Goal: Information Seeking & Learning: Learn about a topic

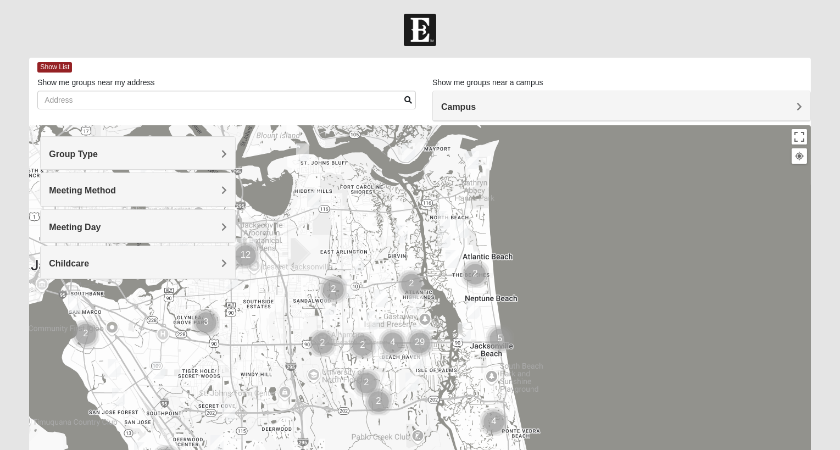
scroll to position [154, 0]
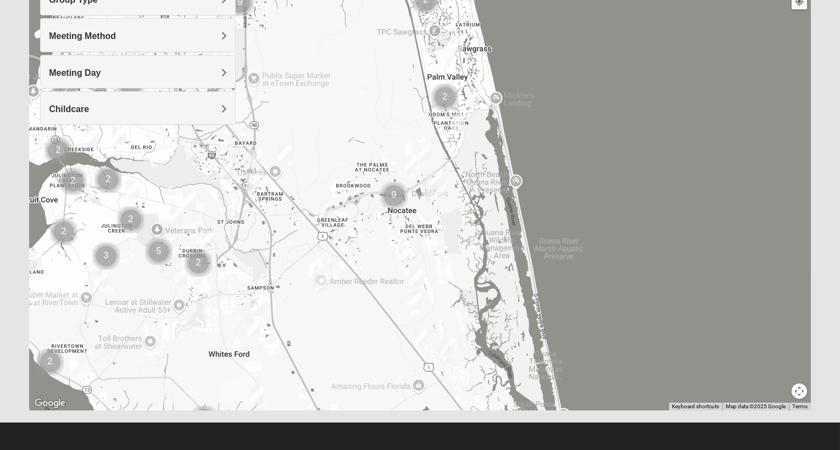
drag, startPoint x: 404, startPoint y: 402, endPoint x: 346, endPoint y: 83, distance: 323.7
click at [346, 83] on div at bounding box center [420, 190] width 782 height 439
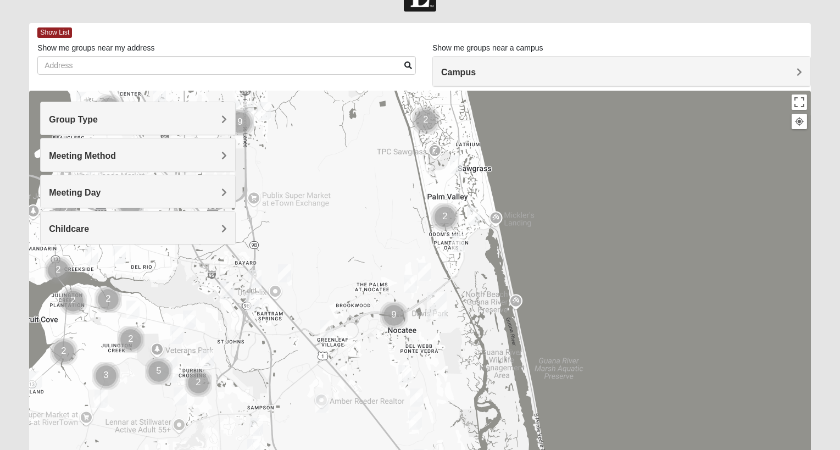
scroll to position [0, 0]
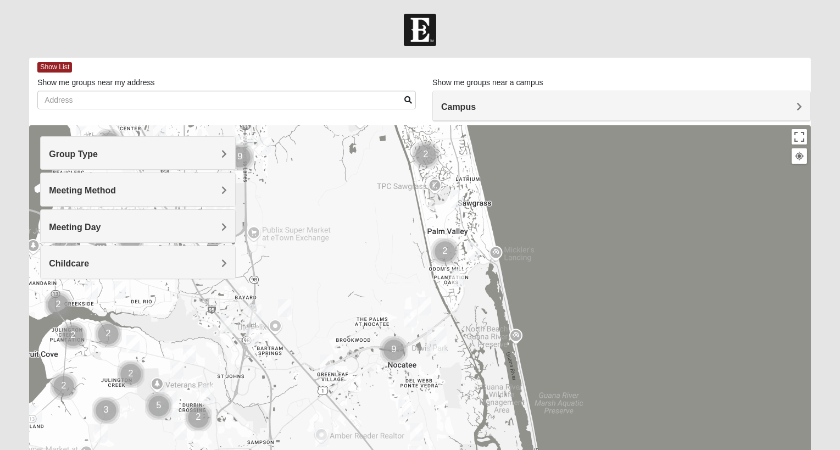
click at [214, 145] on div "Group Type" at bounding box center [138, 153] width 194 height 32
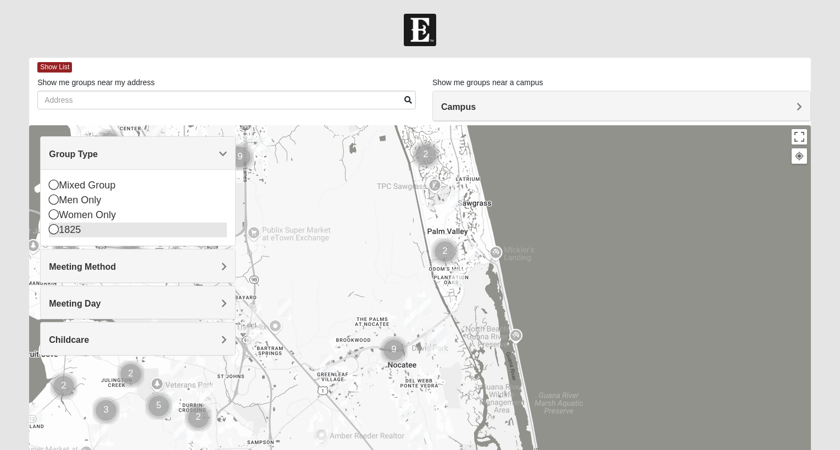
click at [60, 227] on div "1825" at bounding box center [138, 229] width 178 height 15
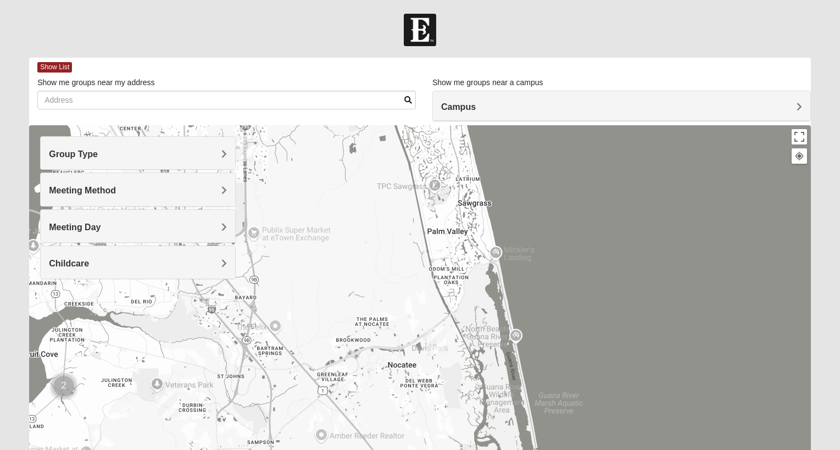
click at [98, 149] on span "Group Type" at bounding box center [73, 153] width 49 height 9
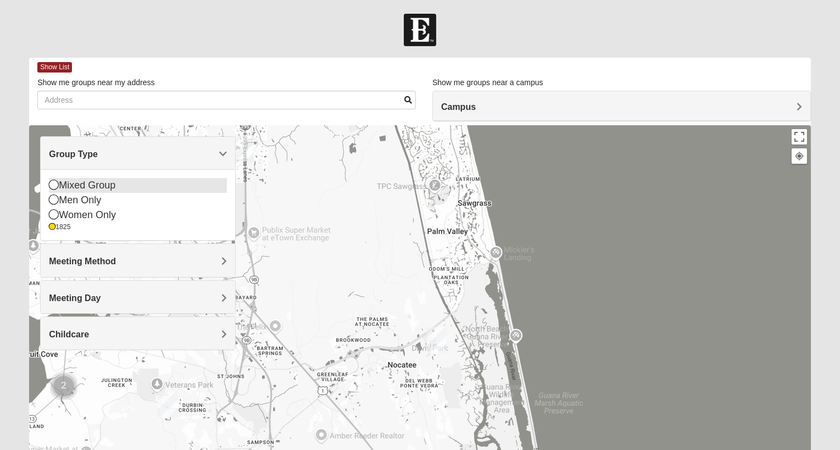
click at [64, 180] on div "Mixed Group" at bounding box center [138, 185] width 178 height 15
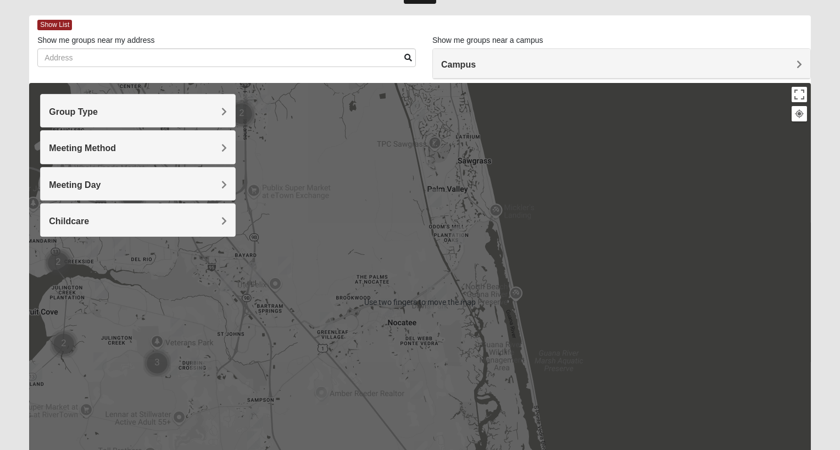
scroll to position [40, 0]
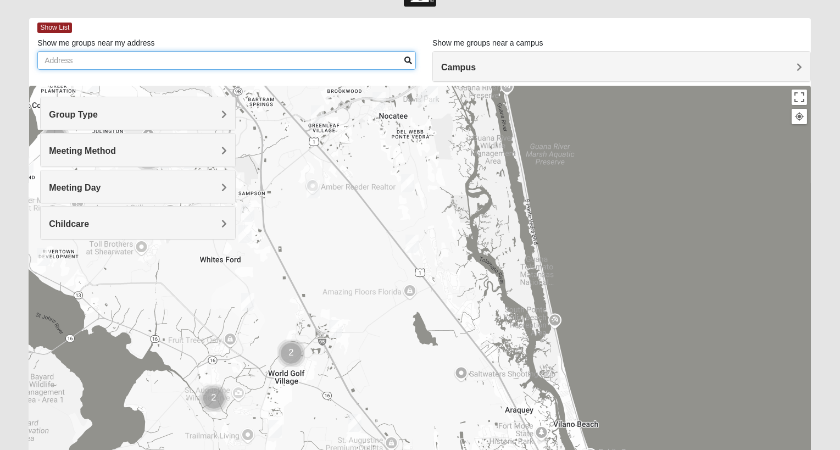
drag, startPoint x: 355, startPoint y: 256, endPoint x: 346, endPoint y: 43, distance: 213.3
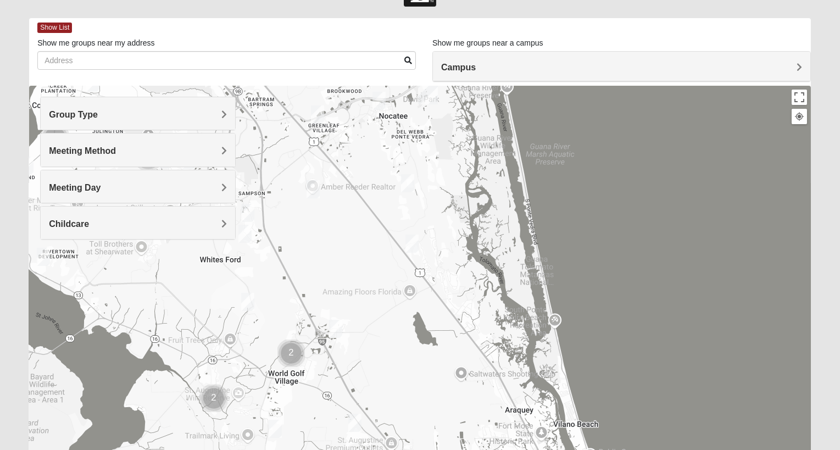
click at [346, 43] on div "Show List Loading Groups Keywords Filter Additional Filters Campus [GEOGRAPHIC_…" at bounding box center [420, 271] width 782 height 507
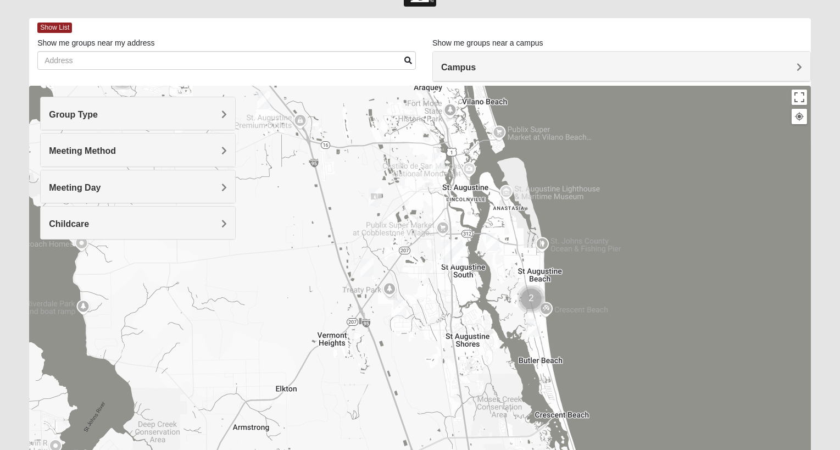
drag, startPoint x: 444, startPoint y: 416, endPoint x: 353, endPoint y: 91, distance: 338.4
click at [353, 91] on div at bounding box center [420, 305] width 782 height 439
click at [533, 323] on img "Mixed Tant 32080" at bounding box center [533, 327] width 22 height 27
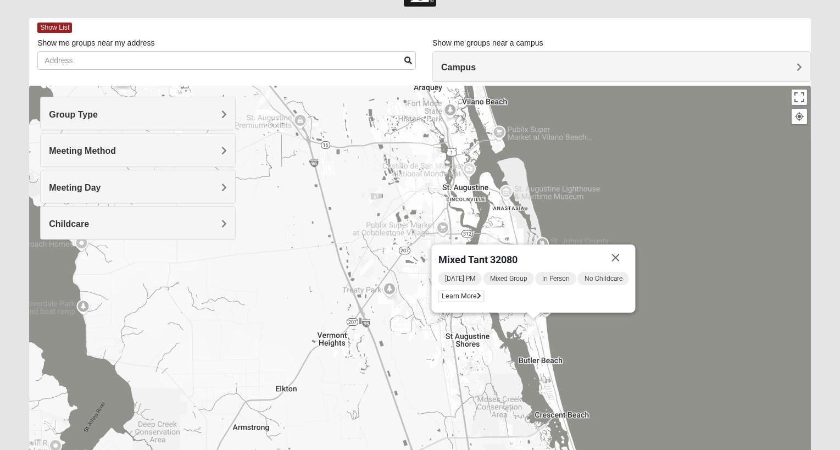
click at [492, 237] on img "1825 Mixed Lauter 32080" at bounding box center [493, 241] width 22 height 27
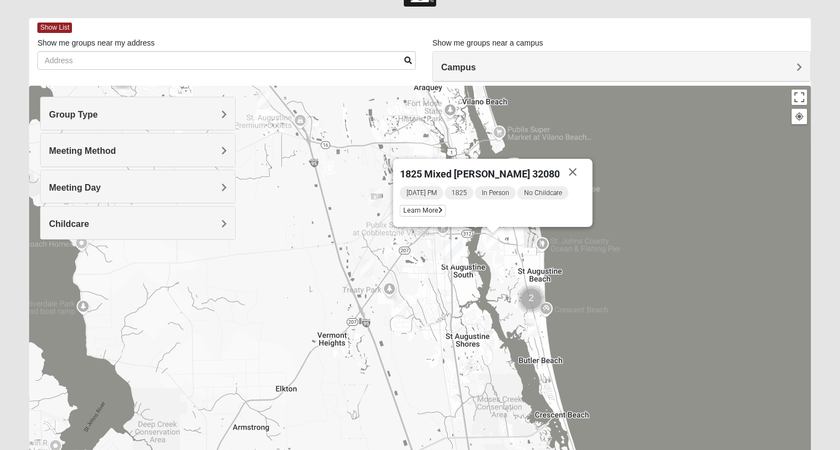
click at [533, 295] on img "Cluster of 2 groups" at bounding box center [531, 299] width 36 height 36
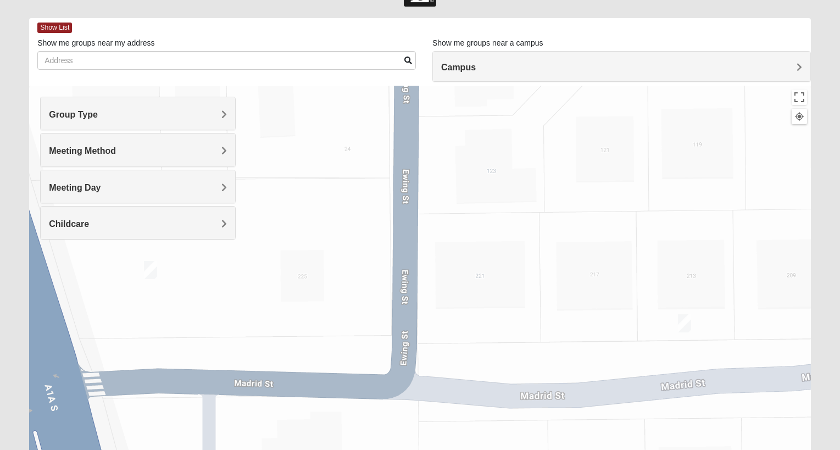
click at [682, 323] on img "Mixed West Tuesday 32080" at bounding box center [684, 323] width 22 height 27
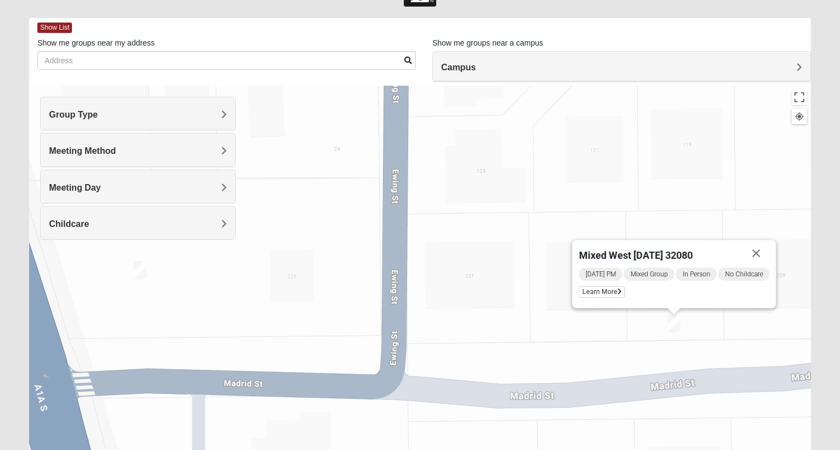
click at [674, 326] on img "Mixed West Tuesday 32080" at bounding box center [674, 323] width 22 height 27
click at [674, 322] on img "Mixed West Tuesday 32080" at bounding box center [674, 323] width 22 height 27
click at [162, 115] on h4 "Group Type" at bounding box center [138, 114] width 178 height 10
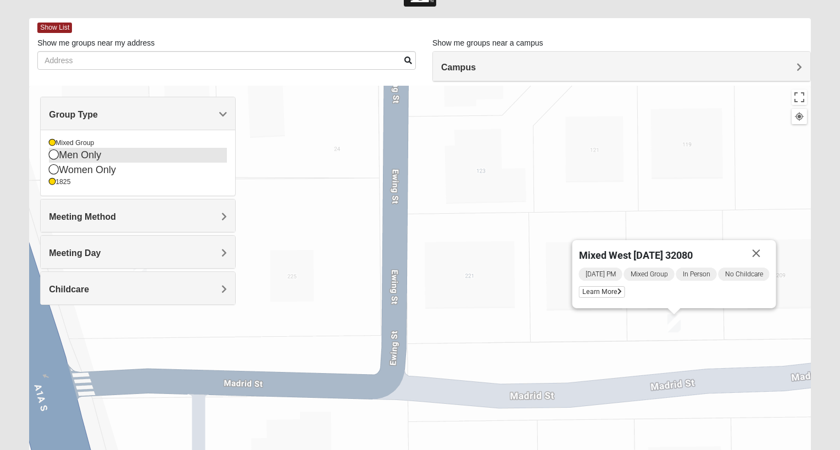
click at [54, 159] on icon at bounding box center [54, 154] width 10 height 10
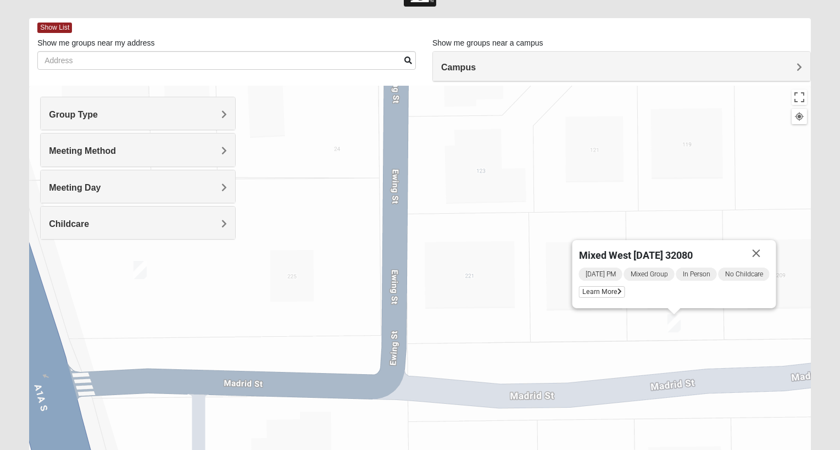
click at [516, 261] on div "Mixed West [DATE] 32080 [DATE] PM Mixed Group In Person No Childcare Learn More" at bounding box center [420, 305] width 782 height 439
click at [127, 114] on h4 "Group Type" at bounding box center [138, 114] width 178 height 10
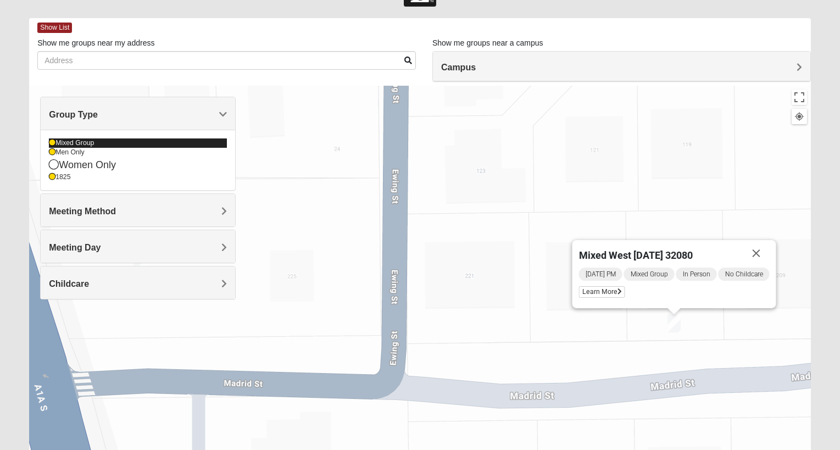
click at [54, 146] on div "Mixed Group" at bounding box center [138, 142] width 178 height 9
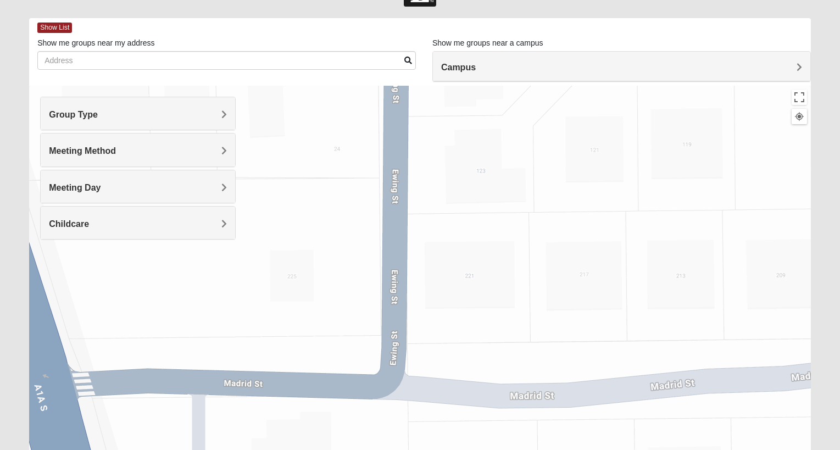
click at [117, 111] on h4 "Group Type" at bounding box center [138, 114] width 178 height 10
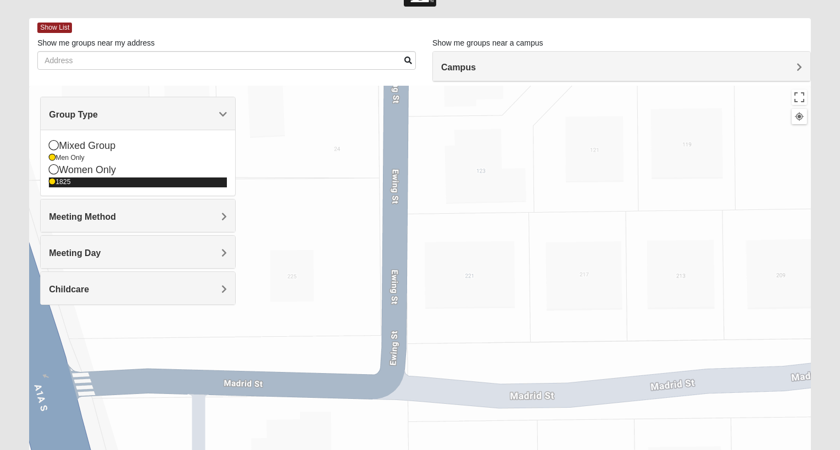
click at [49, 182] on icon at bounding box center [52, 182] width 7 height 7
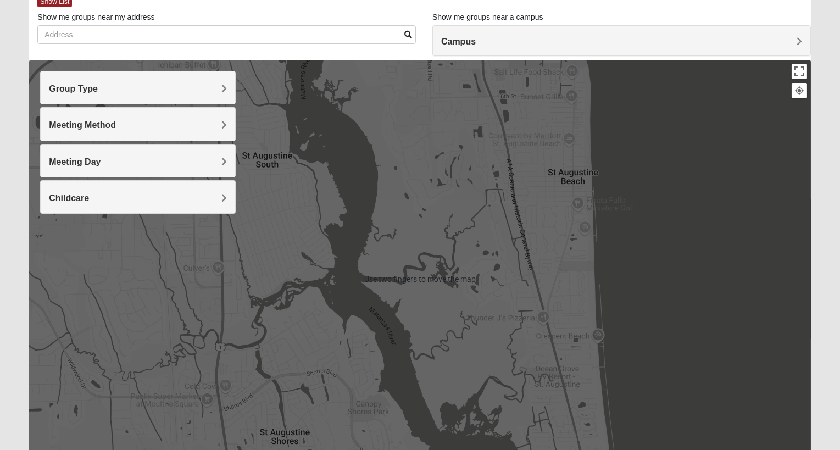
scroll to position [154, 0]
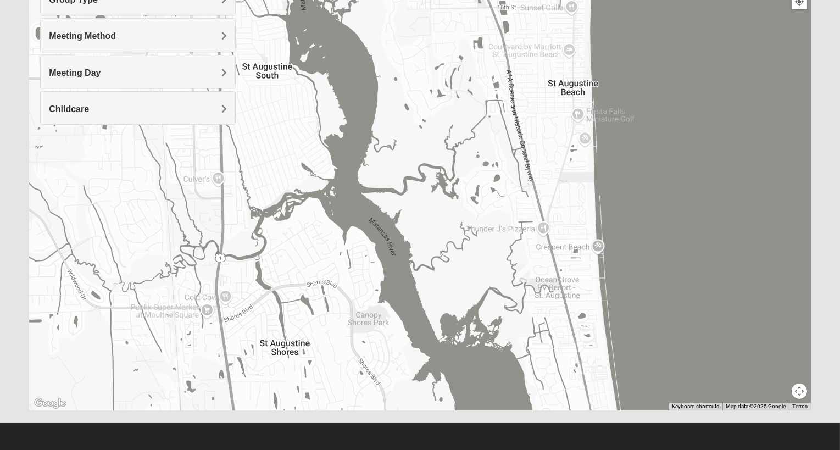
click at [524, 275] on img "Mens Day/Nettles 32080" at bounding box center [523, 273] width 22 height 27
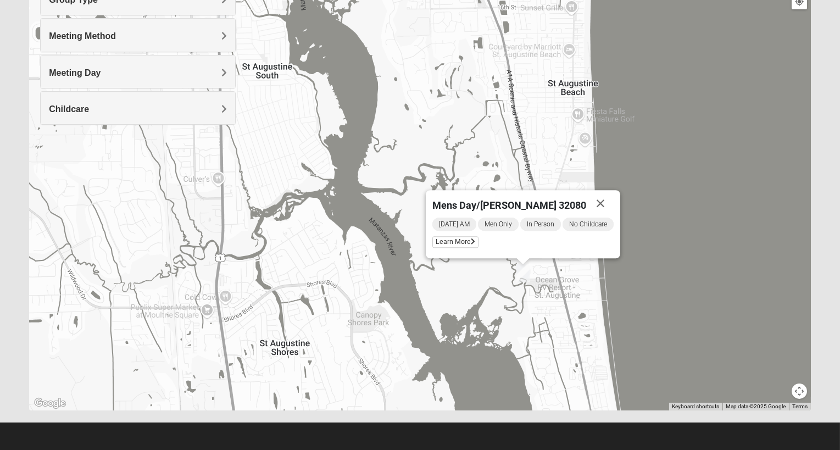
click at [524, 275] on img "Mens Day/Nettles 32080" at bounding box center [523, 273] width 22 height 27
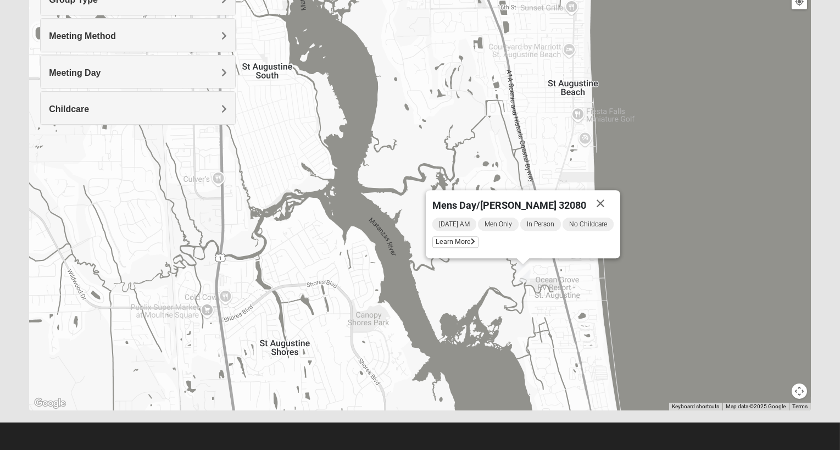
click at [524, 275] on img "Mens Day/Nettles 32080" at bounding box center [523, 273] width 22 height 27
click at [515, 279] on img "Mens Day/Nettles 32080" at bounding box center [523, 273] width 22 height 27
click at [523, 265] on img "Mens Day/Nettles 32080" at bounding box center [523, 273] width 22 height 27
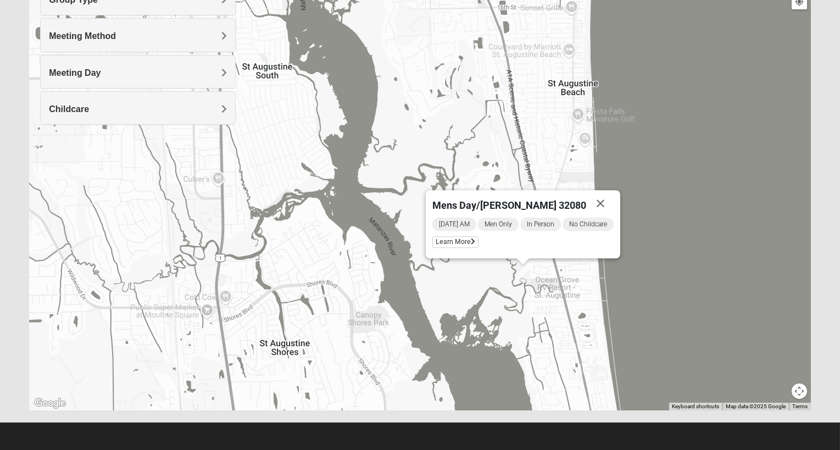
click at [450, 204] on span "Mens Day/[PERSON_NAME] 32080" at bounding box center [509, 205] width 154 height 12
click at [448, 223] on span "[DATE] AM" at bounding box center [454, 224] width 44 height 13
click at [449, 240] on span "Learn More" at bounding box center [455, 242] width 46 height 12
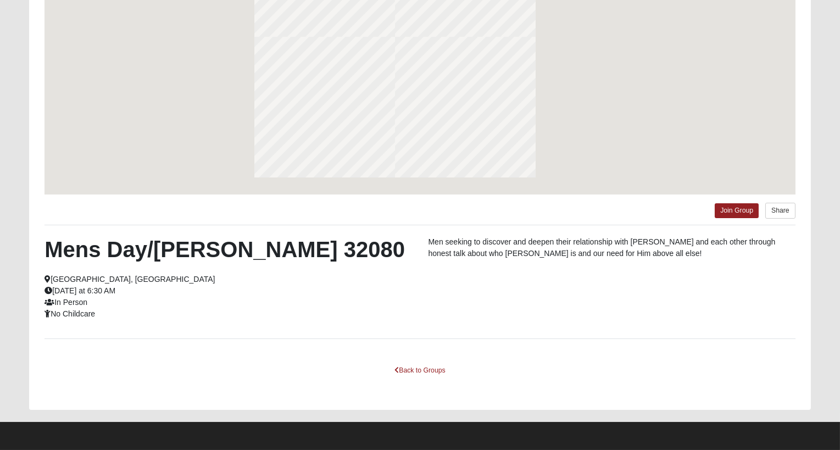
scroll to position [106, 0]
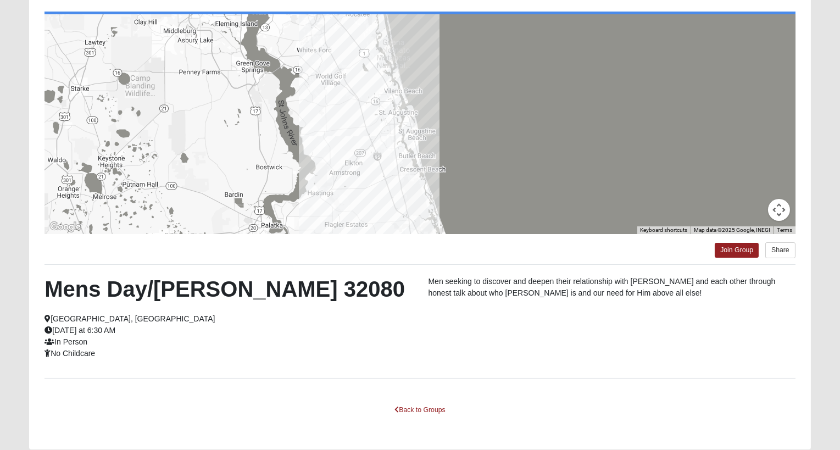
click at [417, 155] on div at bounding box center [419, 124] width 751 height 220
click at [420, 148] on div at bounding box center [419, 124] width 751 height 220
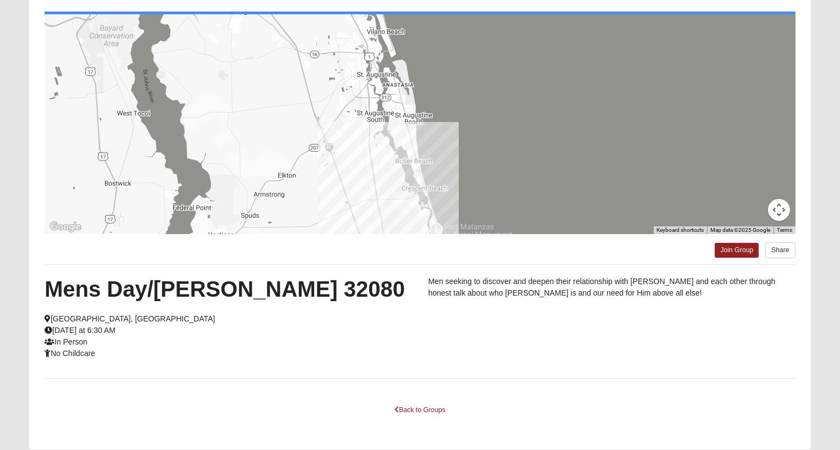
click at [408, 166] on div at bounding box center [419, 124] width 751 height 220
click at [405, 165] on div at bounding box center [419, 124] width 751 height 220
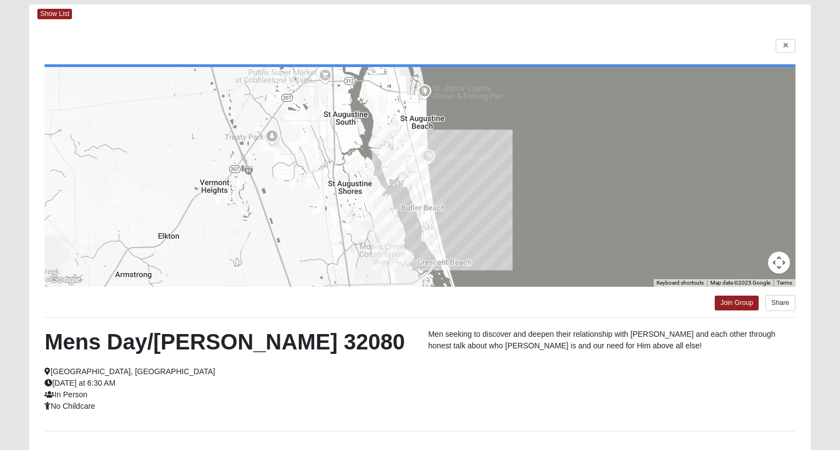
scroll to position [0, 0]
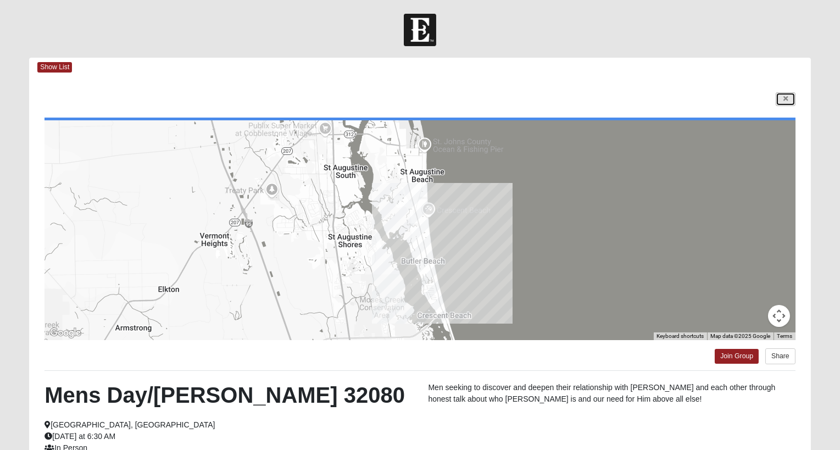
click at [787, 97] on icon at bounding box center [785, 99] width 4 height 7
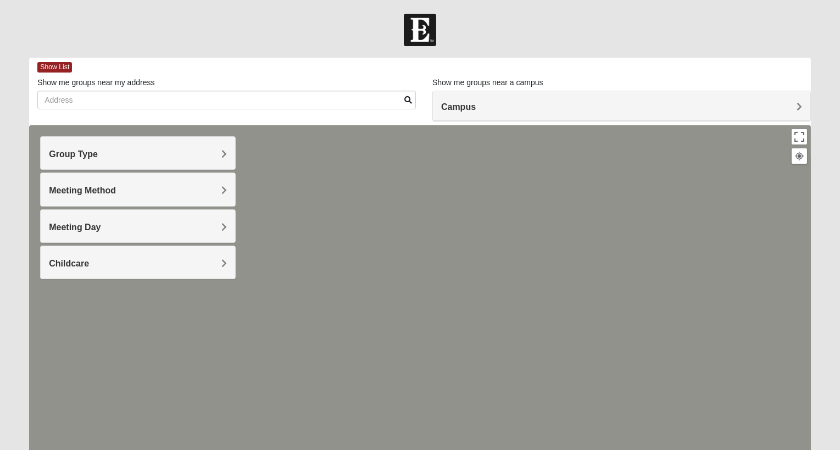
click at [159, 183] on div "Meeting Method" at bounding box center [138, 189] width 194 height 32
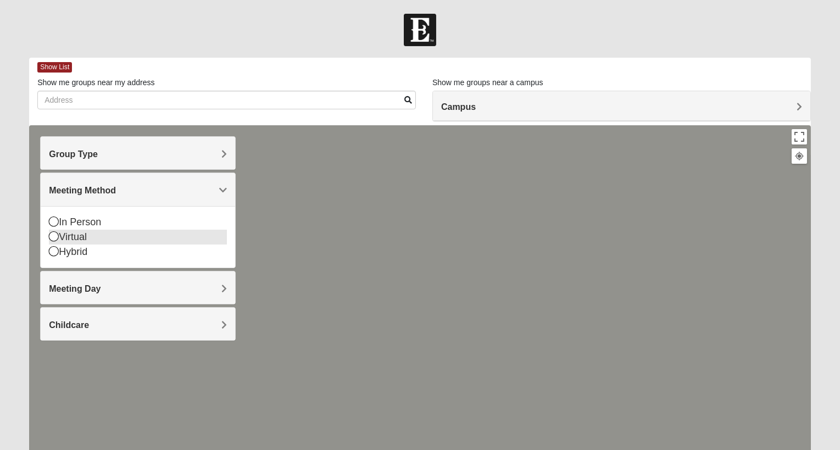
click at [53, 237] on icon at bounding box center [54, 236] width 10 height 10
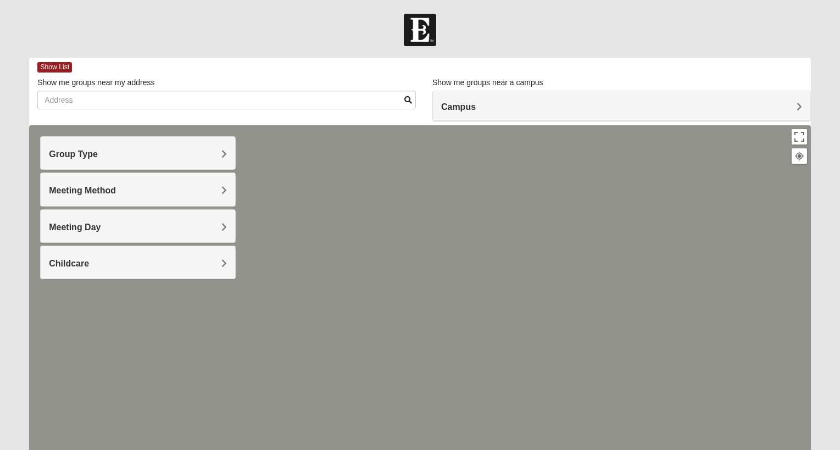
click at [176, 143] on div "Group Type" at bounding box center [138, 153] width 194 height 32
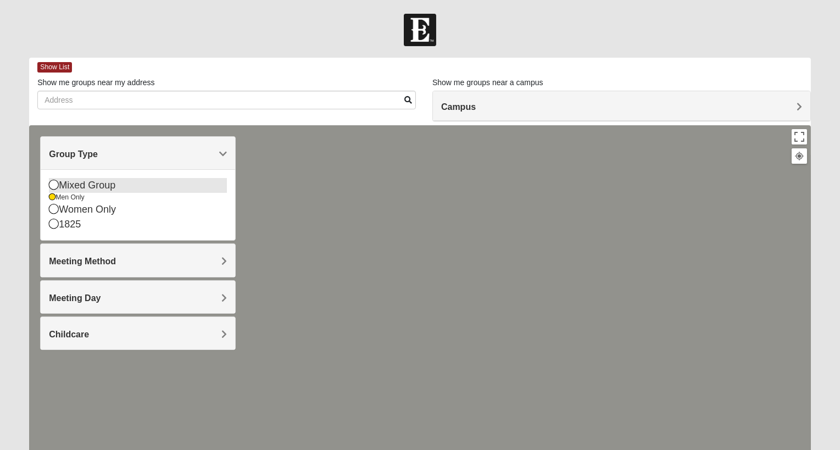
click at [53, 183] on icon at bounding box center [54, 185] width 10 height 10
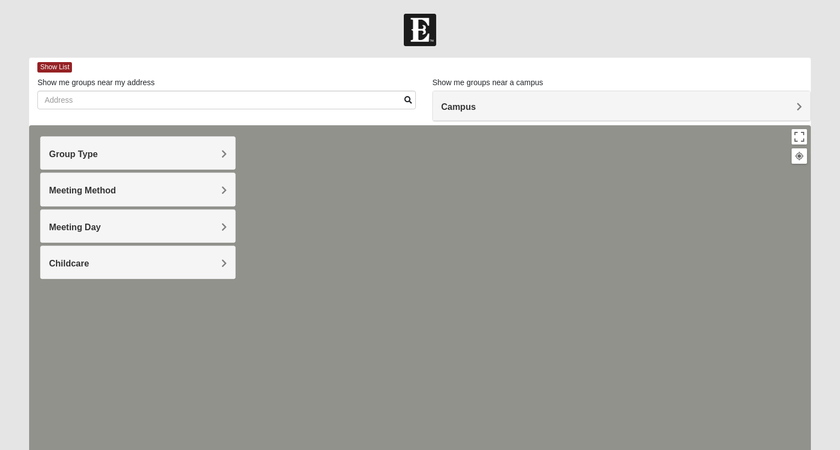
click at [174, 149] on h4 "Group Type" at bounding box center [138, 154] width 178 height 10
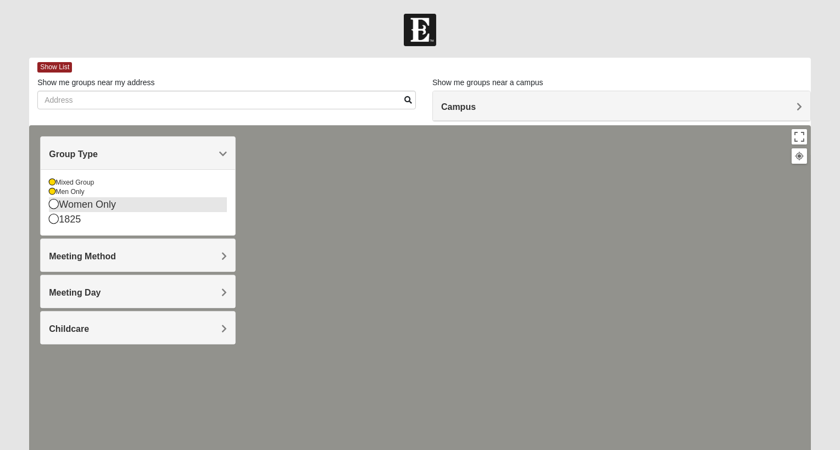
click at [49, 199] on icon at bounding box center [54, 204] width 10 height 10
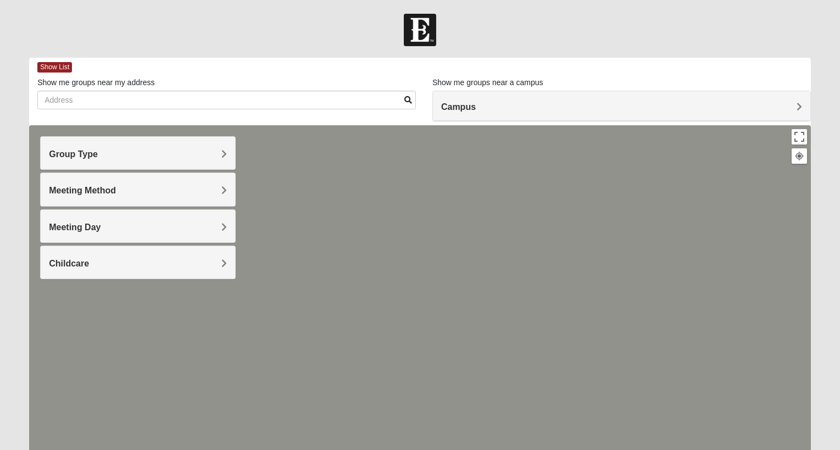
click at [382, 261] on div at bounding box center [420, 344] width 782 height 439
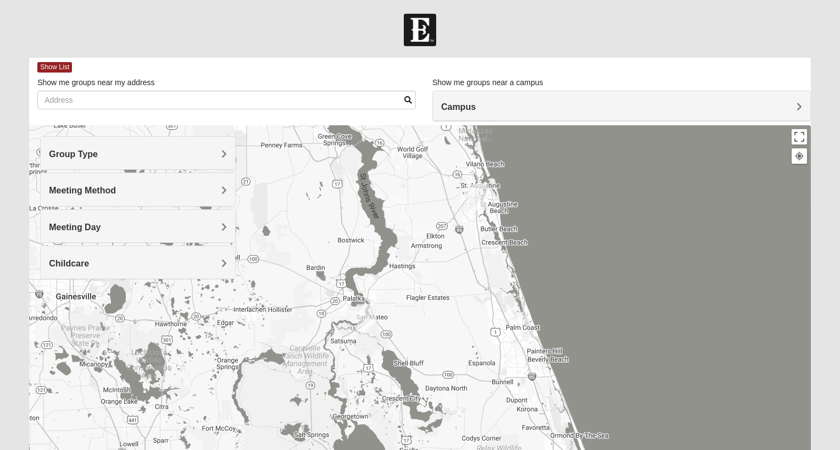
drag, startPoint x: 170, startPoint y: 365, endPoint x: 421, endPoint y: 140, distance: 337.6
click at [421, 140] on div at bounding box center [420, 344] width 782 height 439
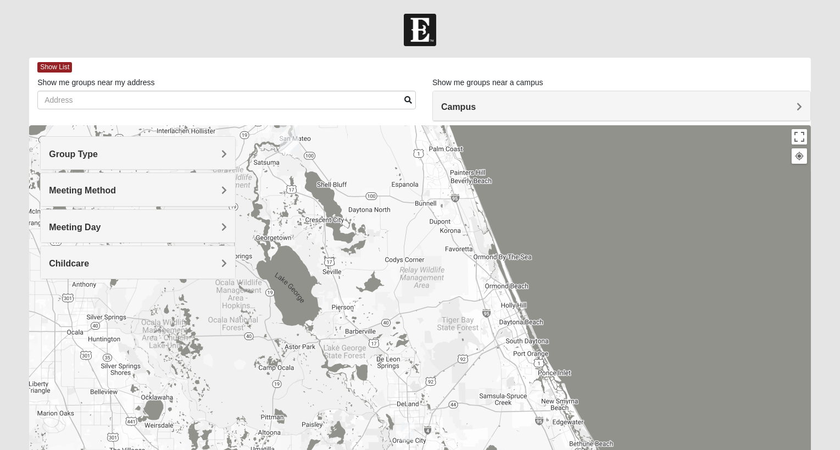
drag, startPoint x: 450, startPoint y: 350, endPoint x: 370, endPoint y: 161, distance: 205.0
click at [370, 161] on div at bounding box center [420, 344] width 782 height 439
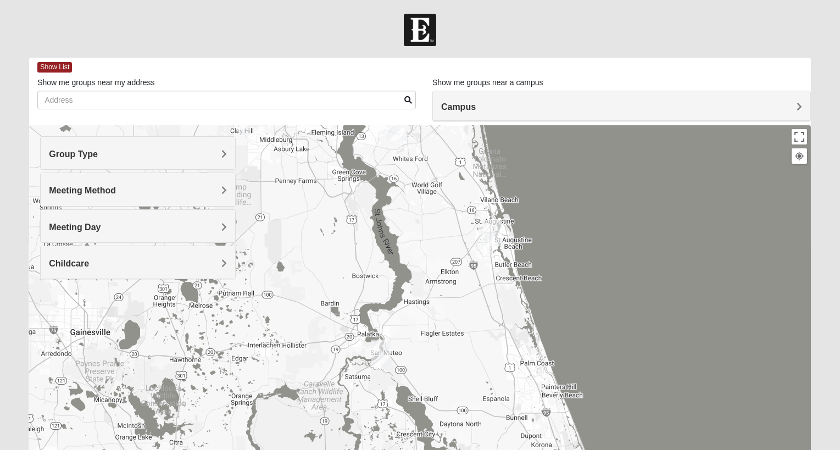
drag, startPoint x: 417, startPoint y: 166, endPoint x: 509, endPoint y: 382, distance: 234.5
click at [509, 382] on div at bounding box center [420, 344] width 782 height 439
click at [494, 229] on img "St. Augustine (Coming Soon)" at bounding box center [492, 232] width 29 height 35
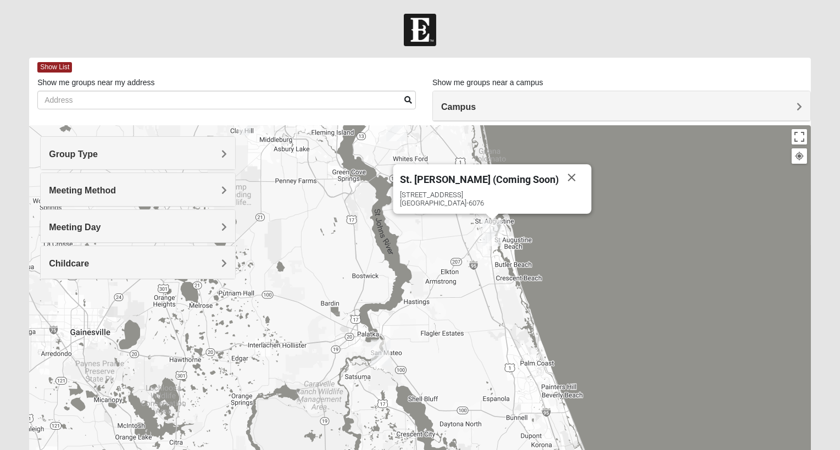
click at [494, 229] on img "St. Augustine (Coming Soon)" at bounding box center [492, 232] width 29 height 35
click at [566, 20] on div at bounding box center [420, 30] width 840 height 32
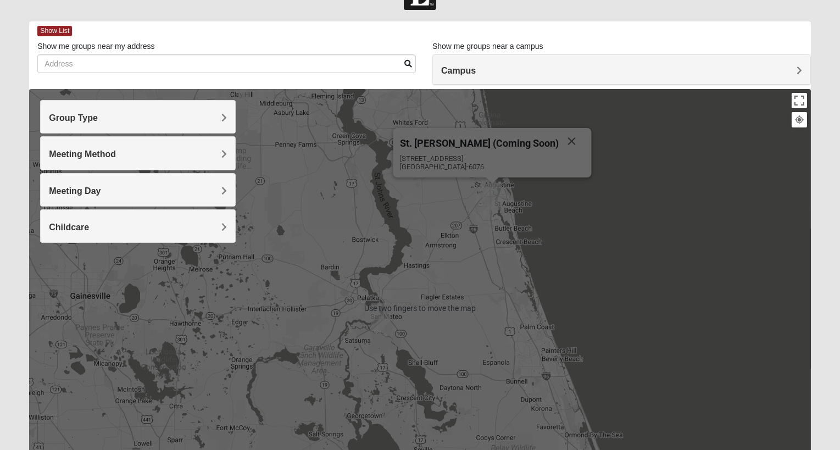
scroll to position [154, 0]
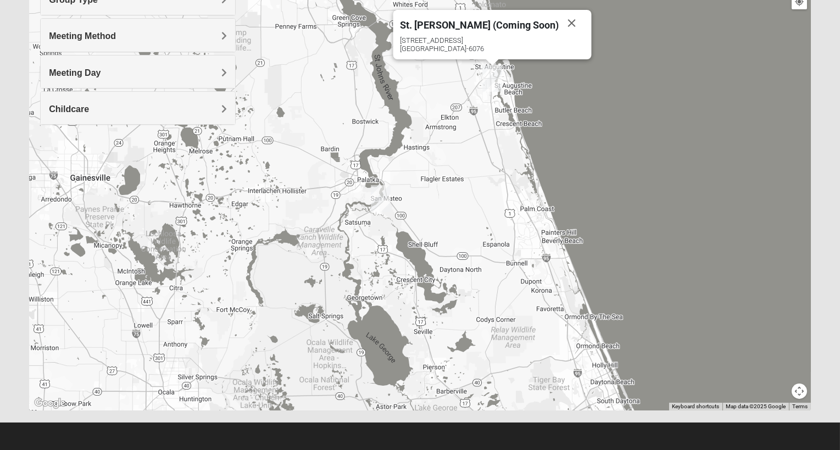
click at [667, 192] on div "St. [PERSON_NAME] (Coming Soon) [STREET_ADDRESS]" at bounding box center [420, 190] width 782 height 439
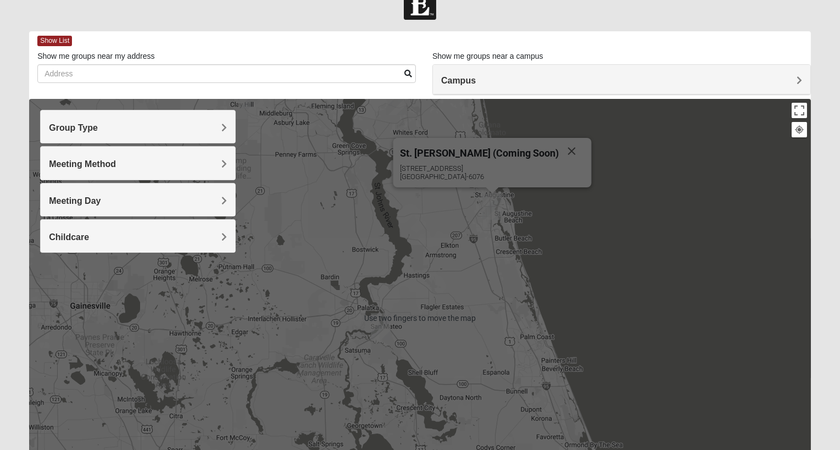
scroll to position [0, 0]
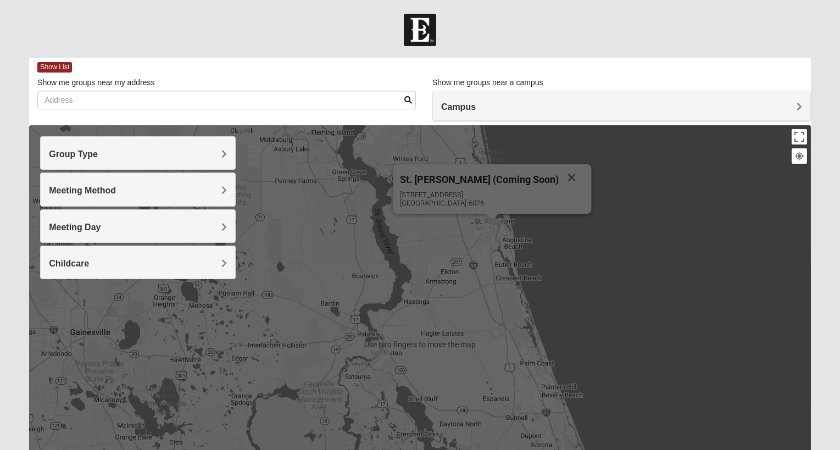
click at [661, 239] on div "St. [PERSON_NAME] (Coming Soon) [STREET_ADDRESS]" at bounding box center [420, 344] width 782 height 439
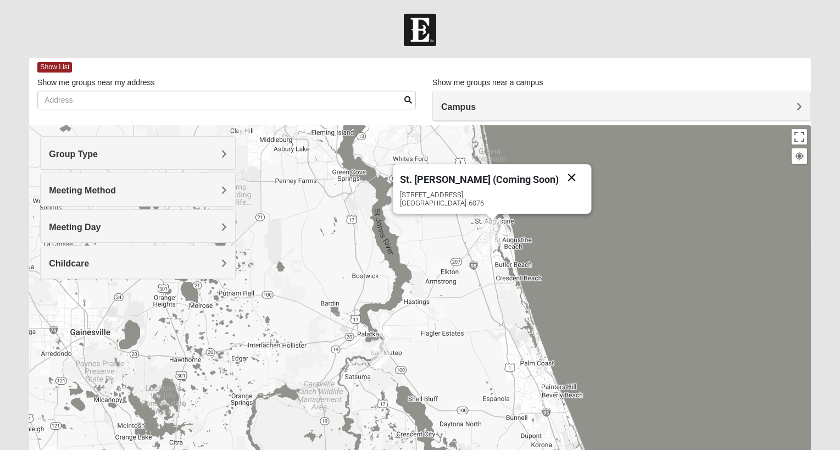
click at [559, 175] on button "Close" at bounding box center [572, 177] width 26 height 26
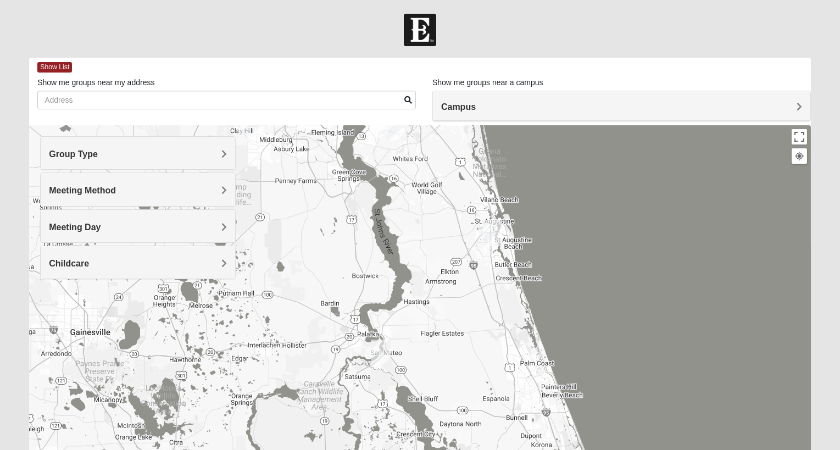
click at [287, 42] on div at bounding box center [420, 30] width 840 height 32
